Goal: Transaction & Acquisition: Purchase product/service

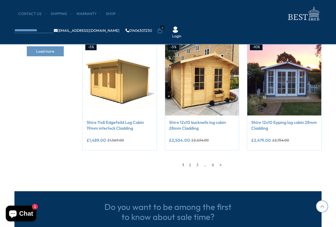
scroll to position [445, 0]
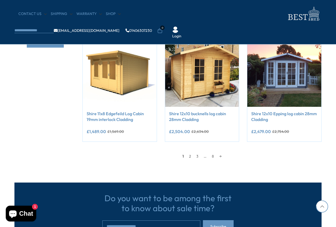
click at [222, 156] on link "→" at bounding box center [221, 156] width 8 height 8
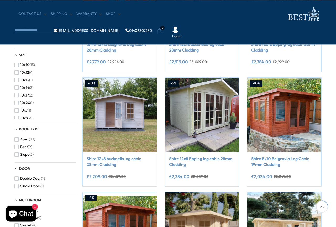
scroll to position [171, 0]
click at [129, 106] on img at bounding box center [120, 114] width 74 height 74
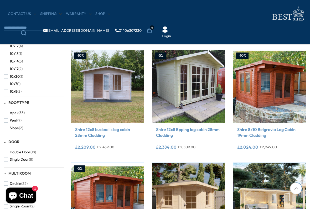
scroll to position [192, 0]
click at [11, 90] on span "10x8" at bounding box center [14, 91] width 8 height 4
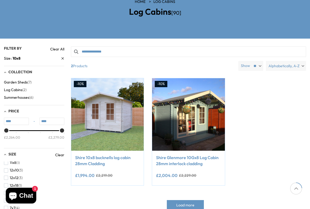
scroll to position [71, 0]
click at [19, 190] on span "(3)" at bounding box center [19, 192] width 4 height 4
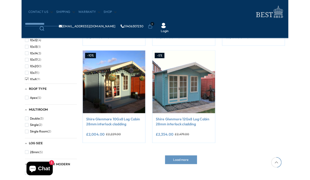
scroll to position [183, 0]
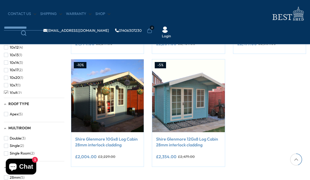
click at [8, 91] on span "button" at bounding box center [6, 93] width 4 height 4
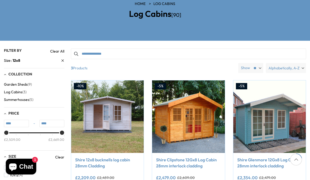
scroll to position [92, 0]
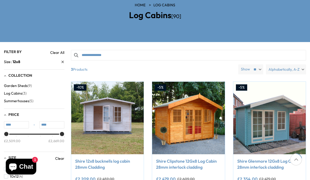
click at [193, 83] on img at bounding box center [188, 118] width 72 height 72
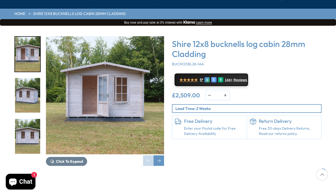
scroll to position [61, 0]
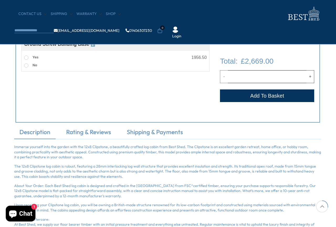
scroll to position [253, 0]
click at [95, 43] on span "ℹ️" at bounding box center [93, 44] width 4 height 4
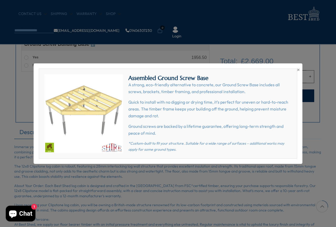
click at [299, 67] on span "×" at bounding box center [298, 69] width 3 height 7
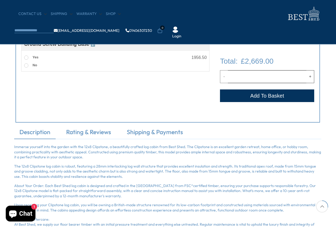
click at [50, 55] on div "Yes 1956.50" at bounding box center [115, 57] width 182 height 8
click at [30, 56] on label "Yes" at bounding box center [31, 57] width 14 height 7
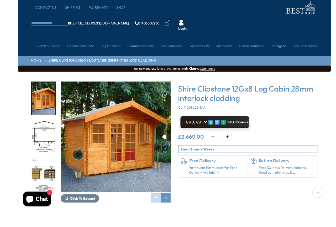
scroll to position [26, 0]
